Goal: Communication & Community: Answer question/provide support

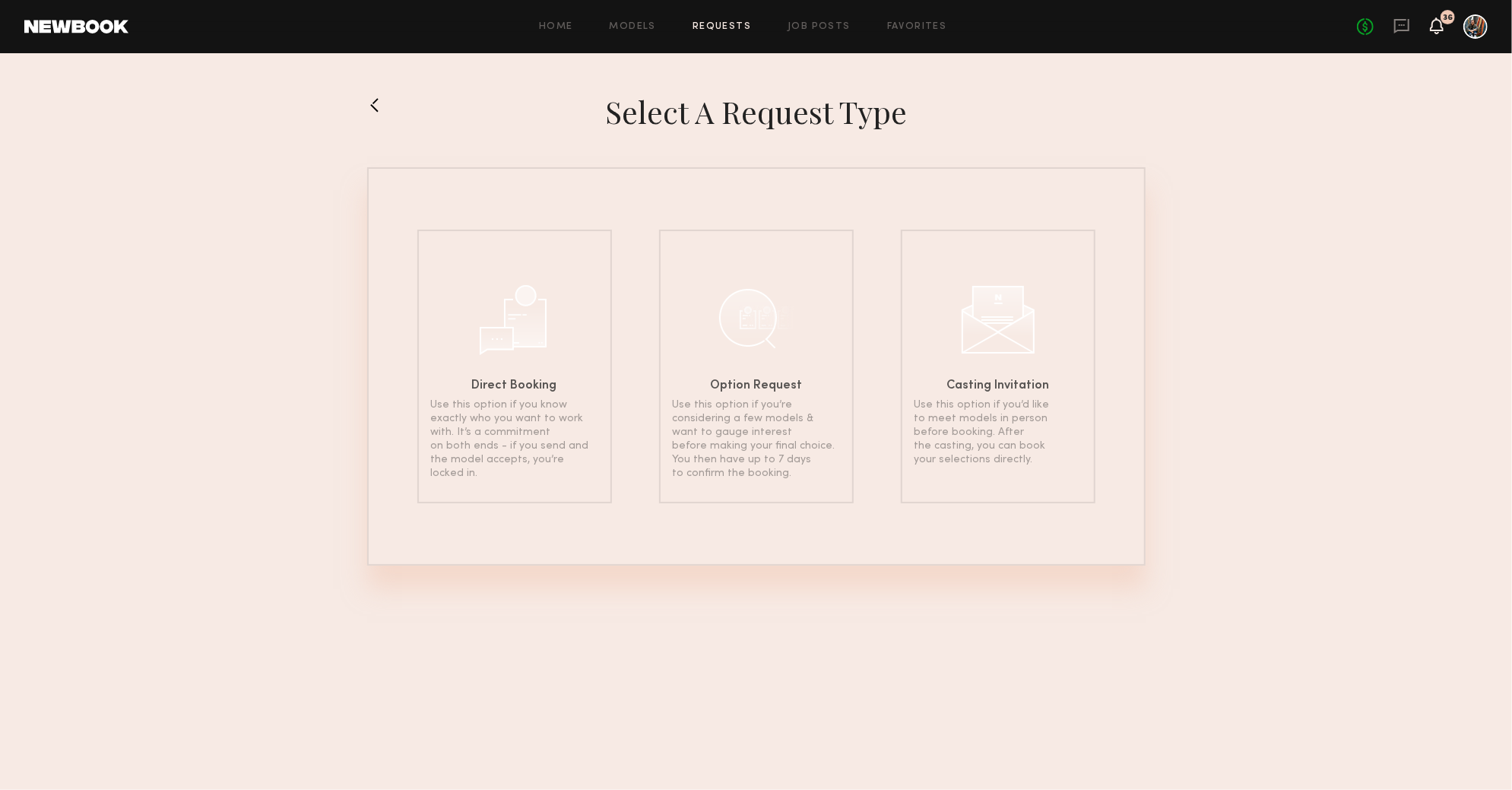
click at [1434, 20] on icon at bounding box center [1436, 25] width 12 height 11
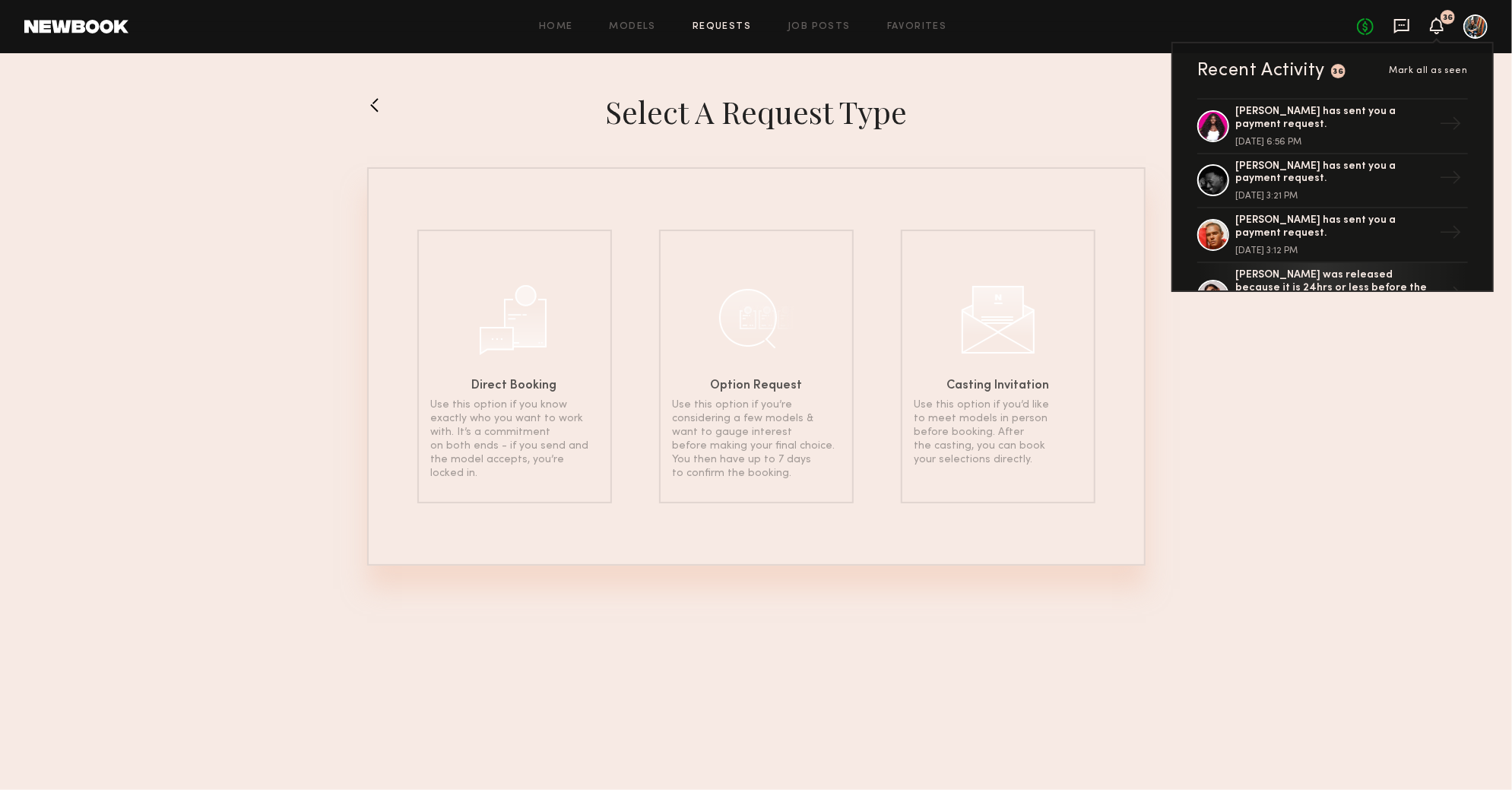
click at [1399, 25] on icon at bounding box center [1402, 26] width 17 height 17
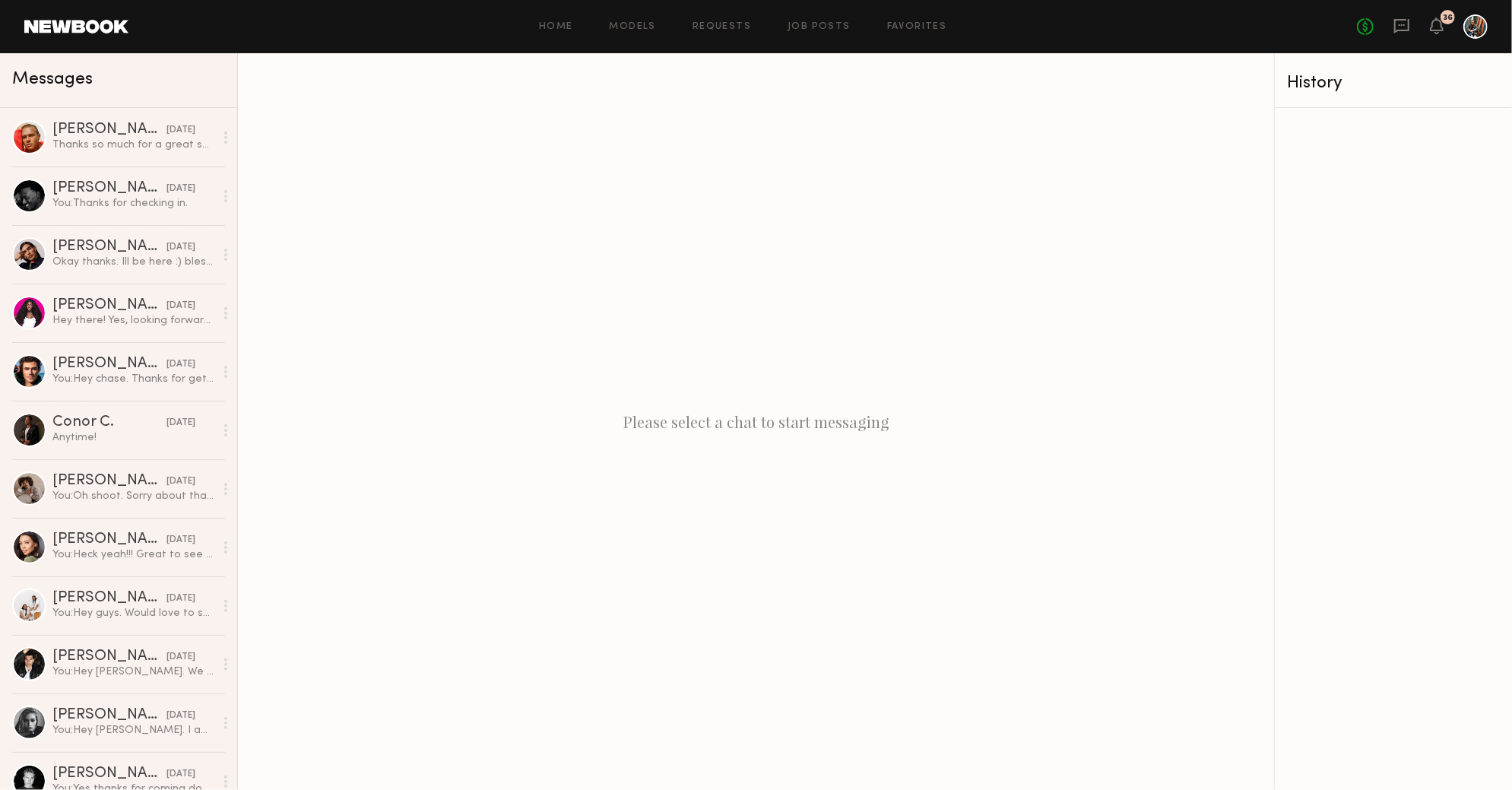
click at [717, 20] on div "Home Models Requests Job Posts Favorites Sign Out No fees up to $5,000 36" at bounding box center [807, 27] width 1359 height 25
click at [717, 26] on link "Requests" at bounding box center [722, 27] width 59 height 10
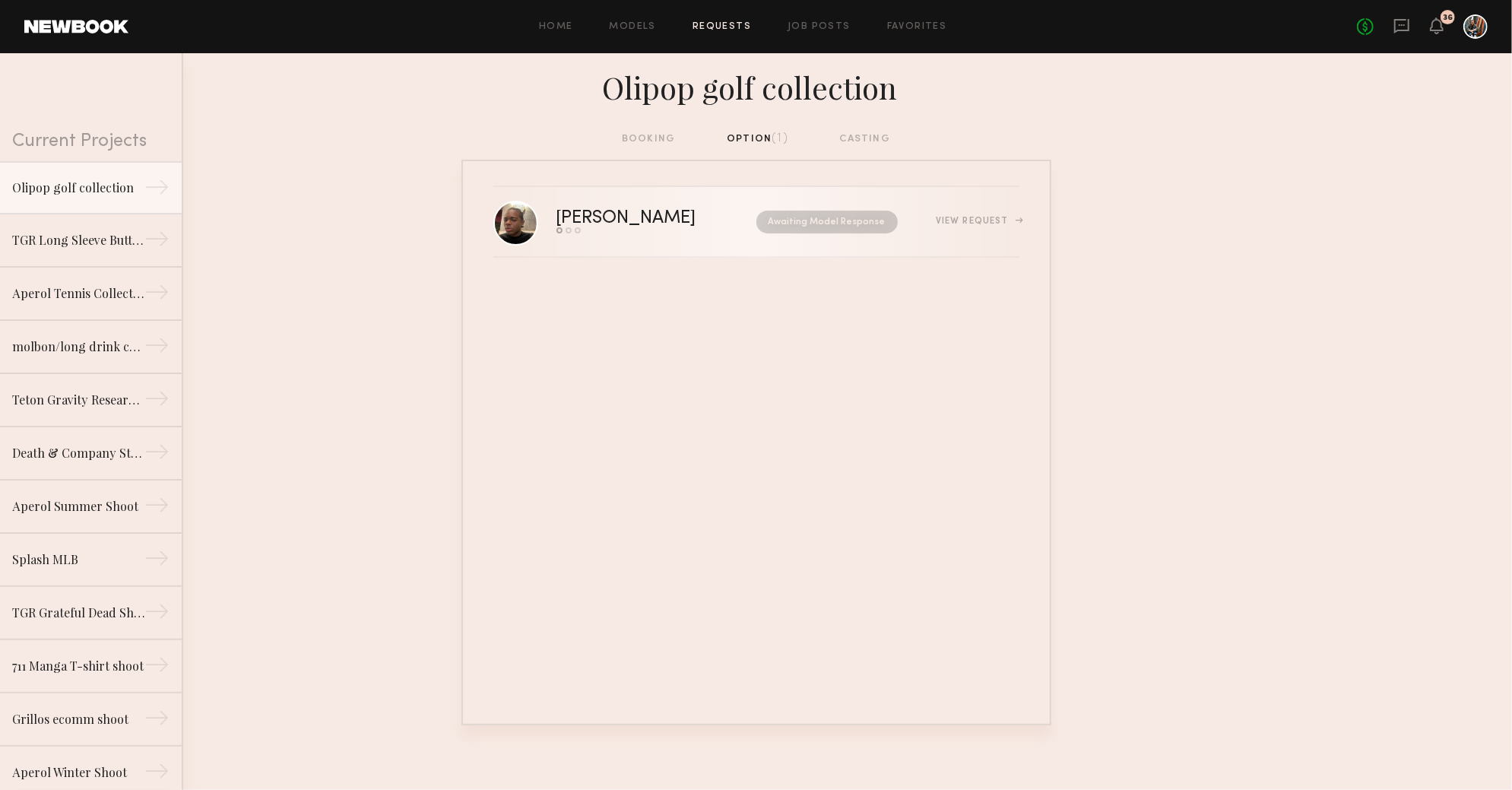
click at [726, 224] on div "Awaiting Model Response" at bounding box center [812, 222] width 172 height 23
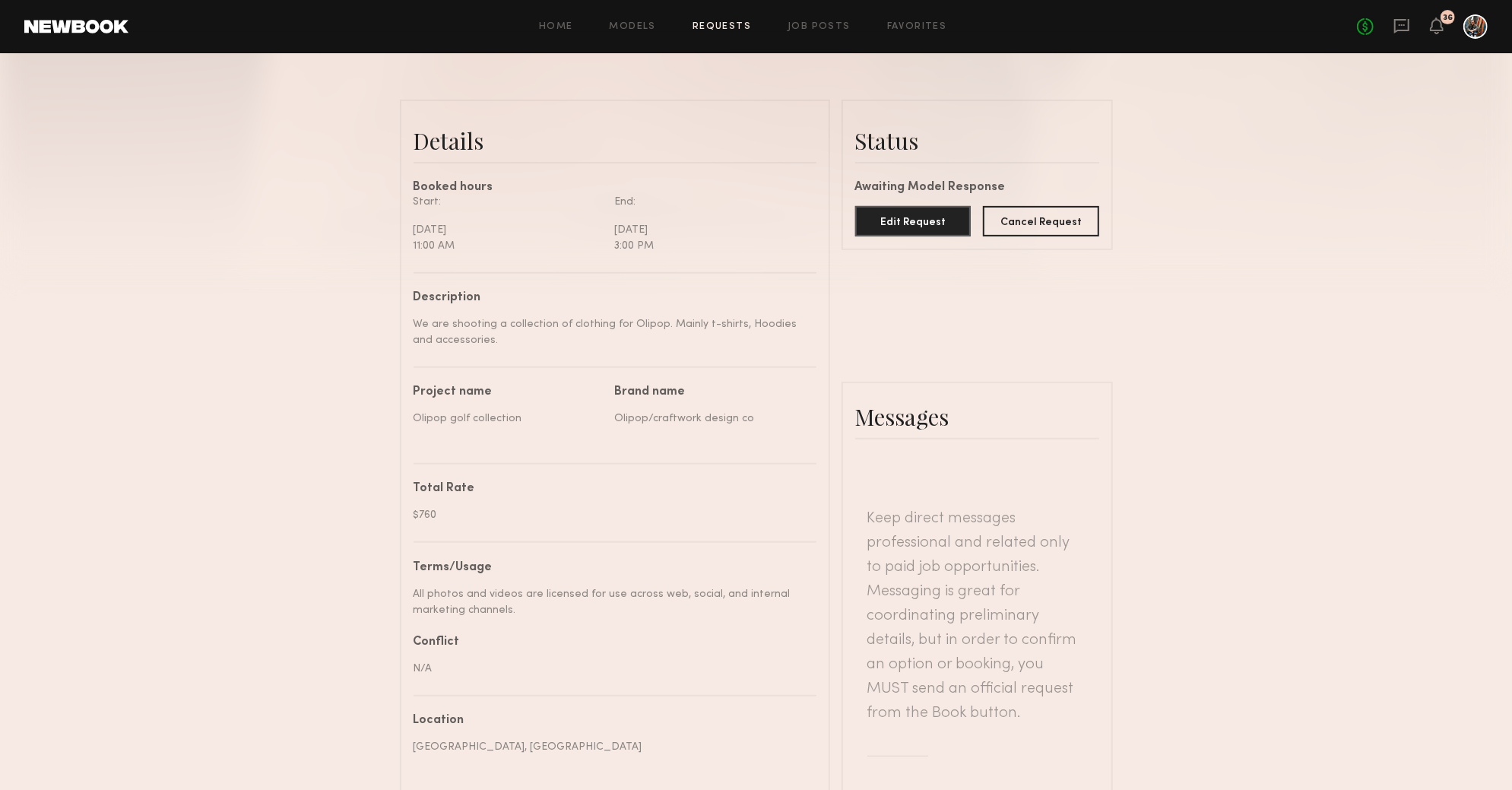
scroll to position [648, 0]
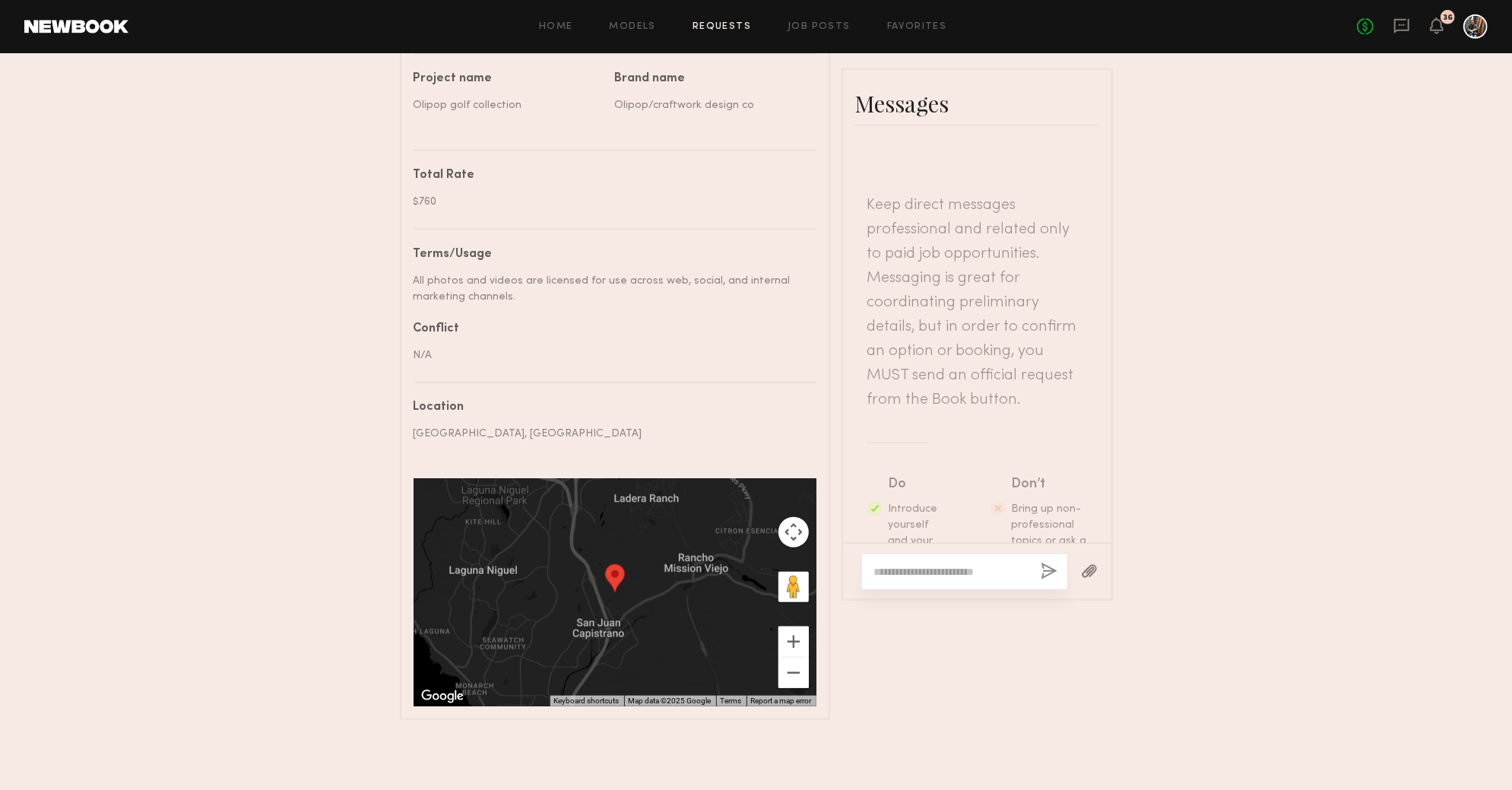
click at [928, 576] on textarea at bounding box center [952, 572] width 154 height 15
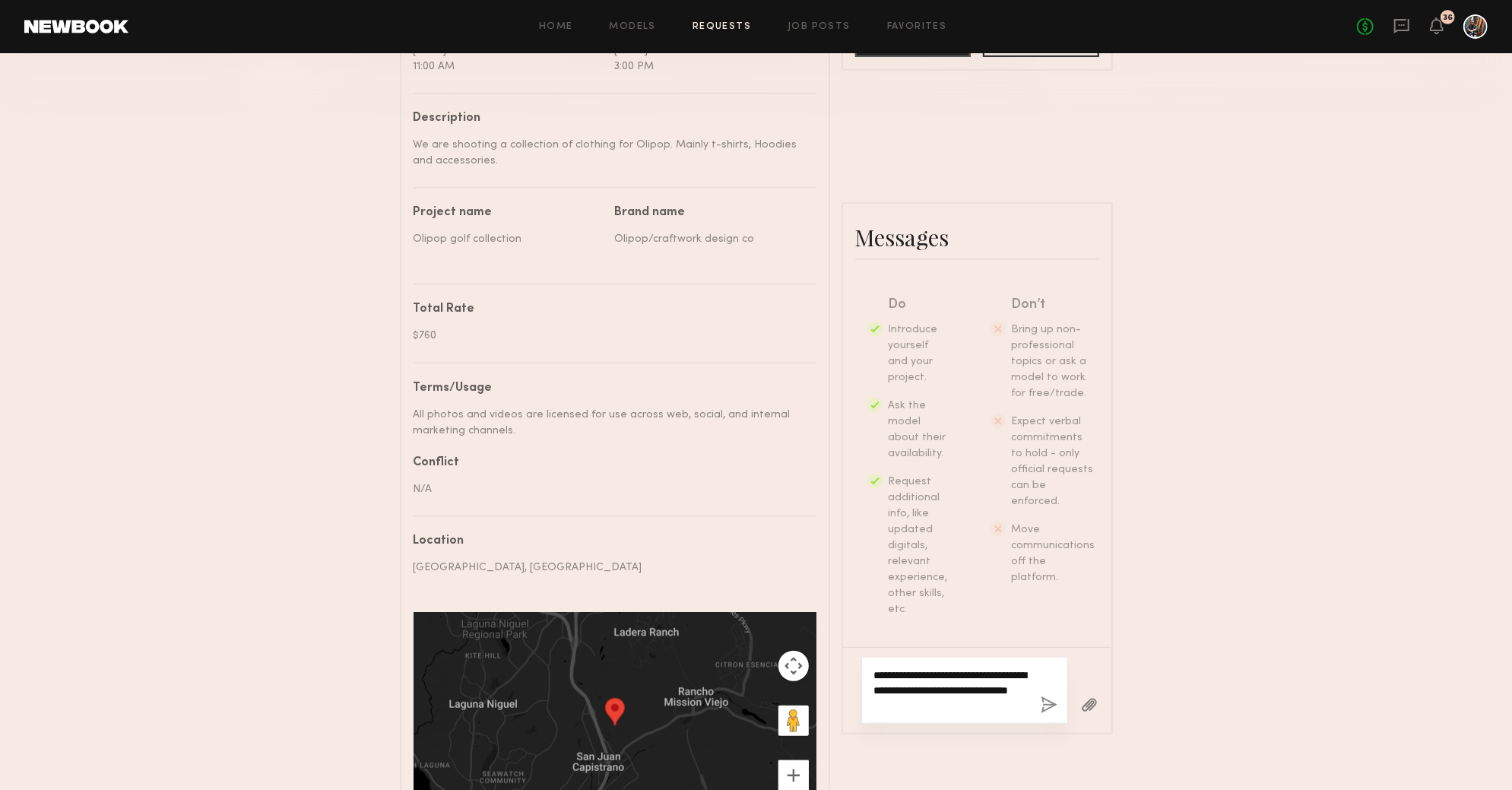
scroll to position [540, 0]
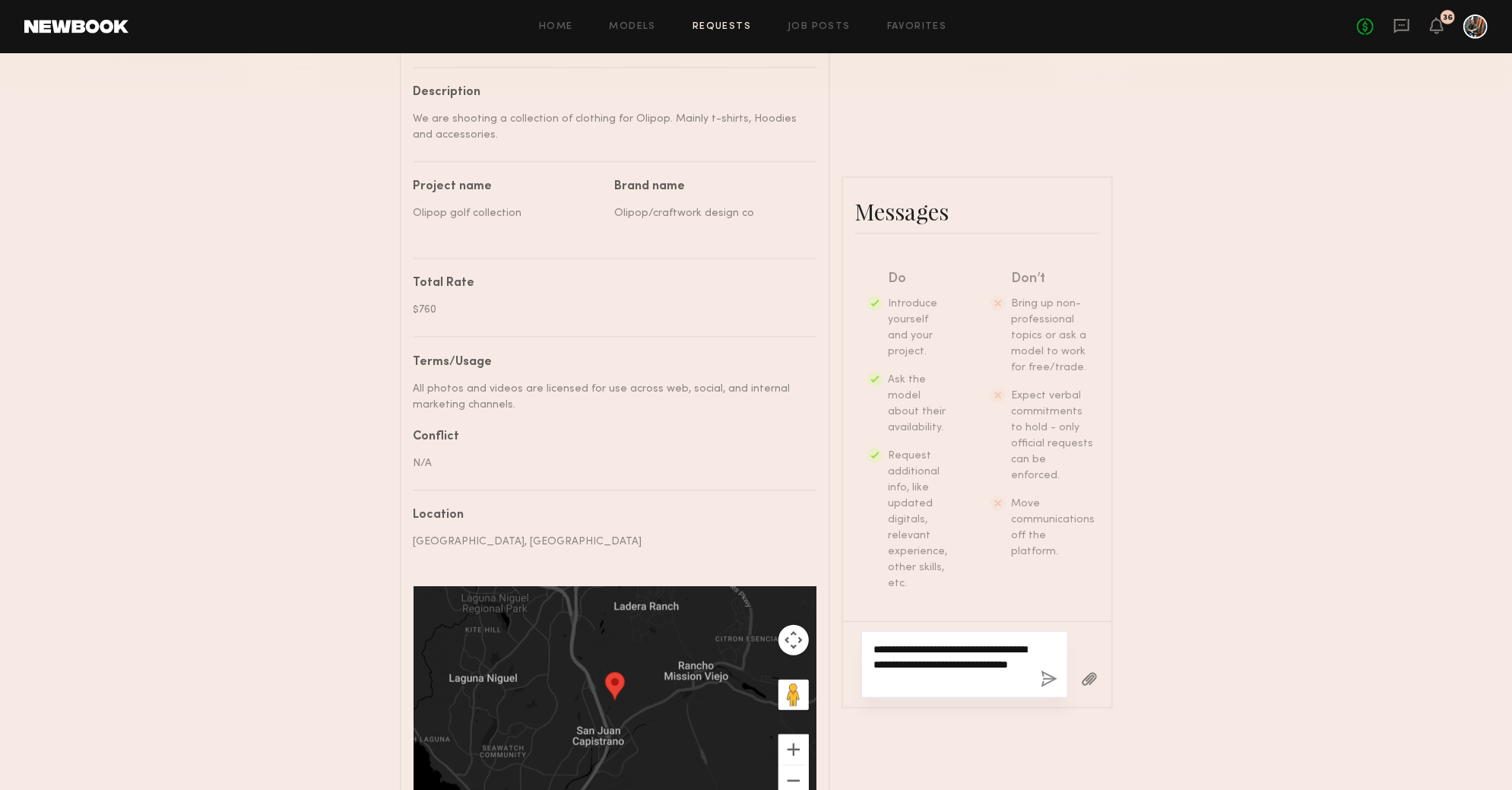
type textarea "**********"
click at [1043, 680] on button "button" at bounding box center [1049, 680] width 17 height 19
